Goal: Navigation & Orientation: Find specific page/section

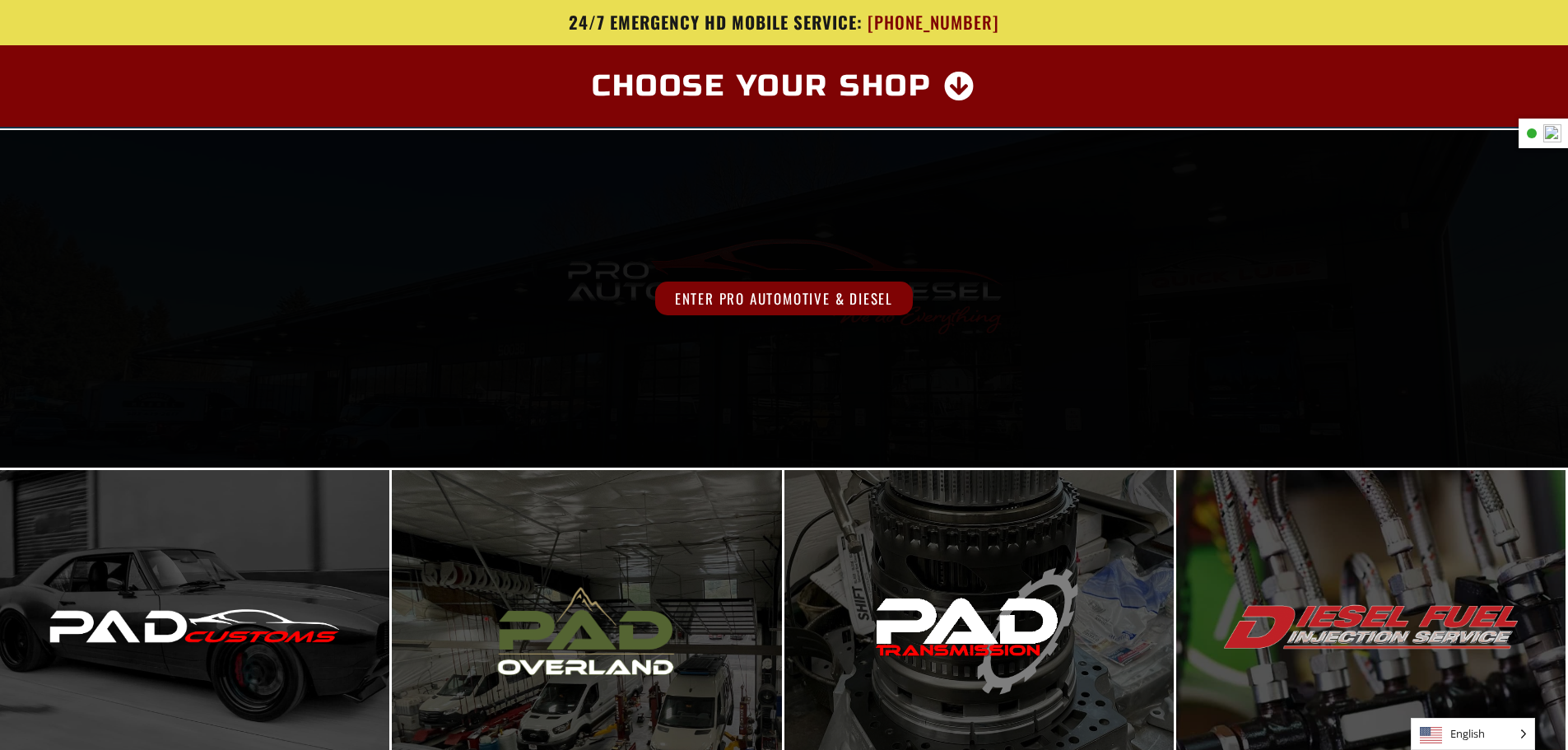
click at [860, 313] on span "Enter Pro Automotive & Diesel" at bounding box center [784, 299] width 258 height 34
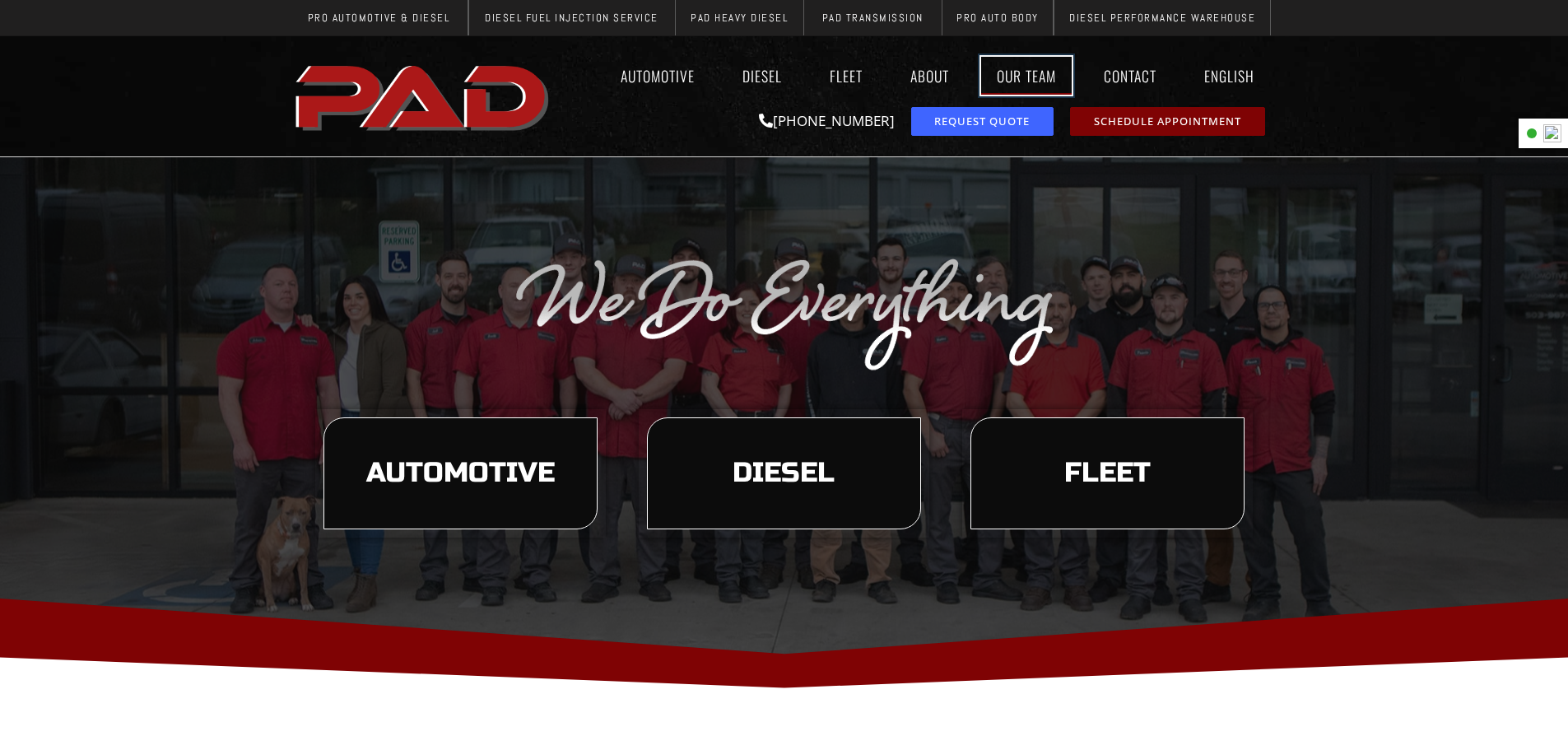
click at [1029, 82] on link "Our Team" at bounding box center [1026, 76] width 91 height 38
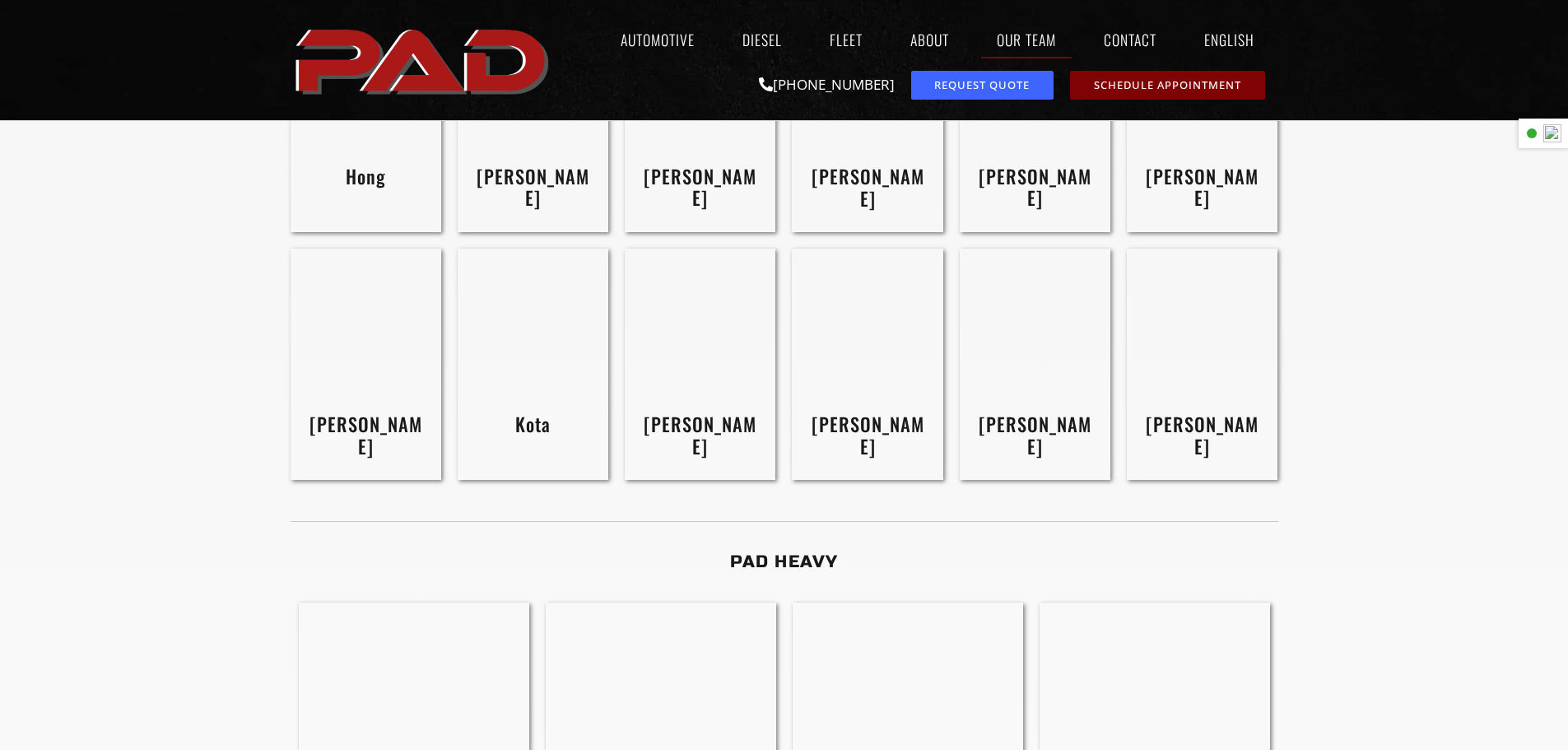
scroll to position [2140, 0]
